Goal: Task Accomplishment & Management: Manage account settings

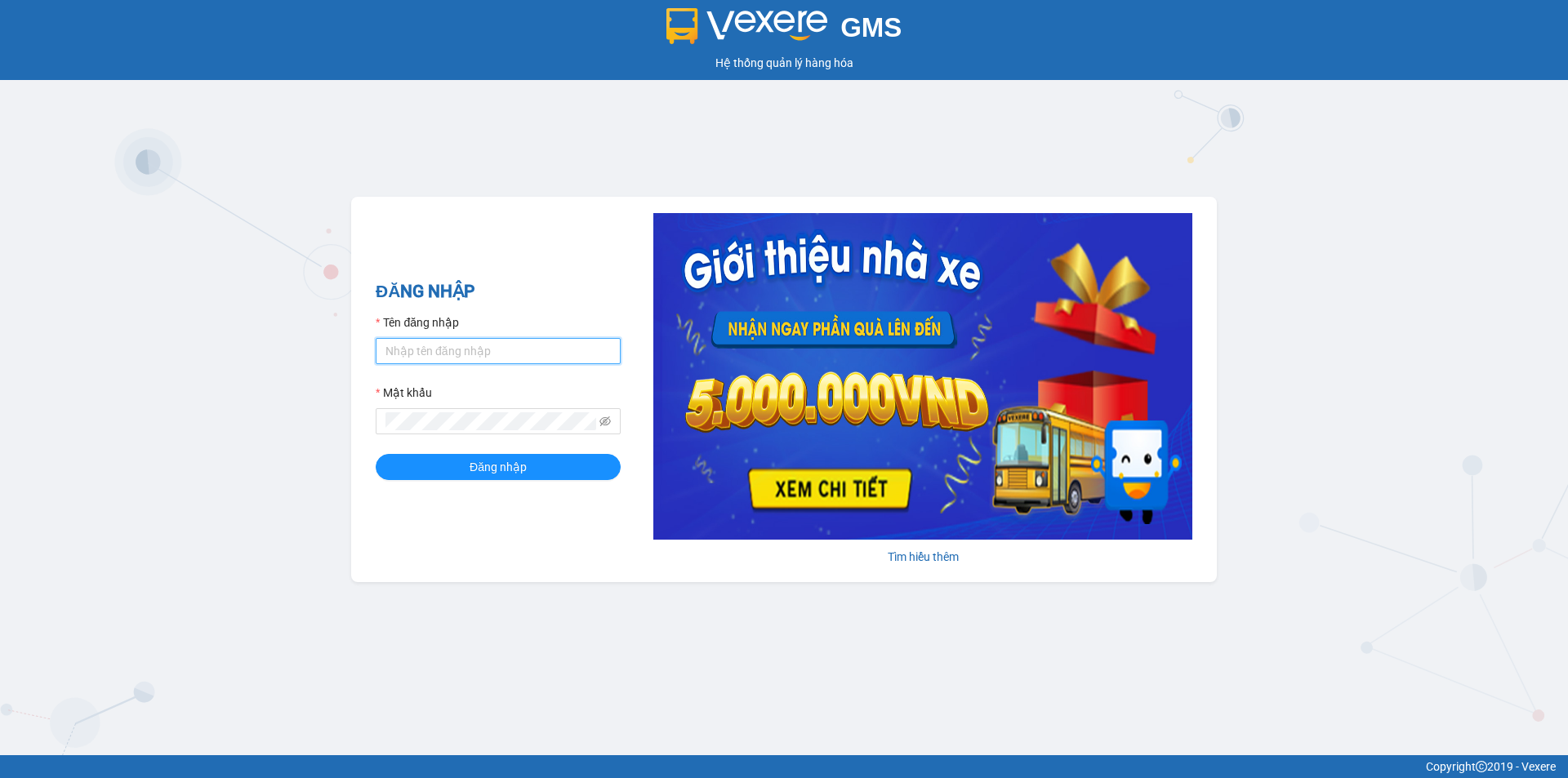
drag, startPoint x: 420, startPoint y: 357, endPoint x: 417, endPoint y: 346, distance: 11.4
click at [420, 357] on input "Tên đăng nhập" at bounding box center [498, 351] width 245 height 26
type input "loannt.khanhphong"
click at [376, 454] on button "Đăng nhập" at bounding box center [498, 467] width 245 height 26
